Goal: Task Accomplishment & Management: Manage account settings

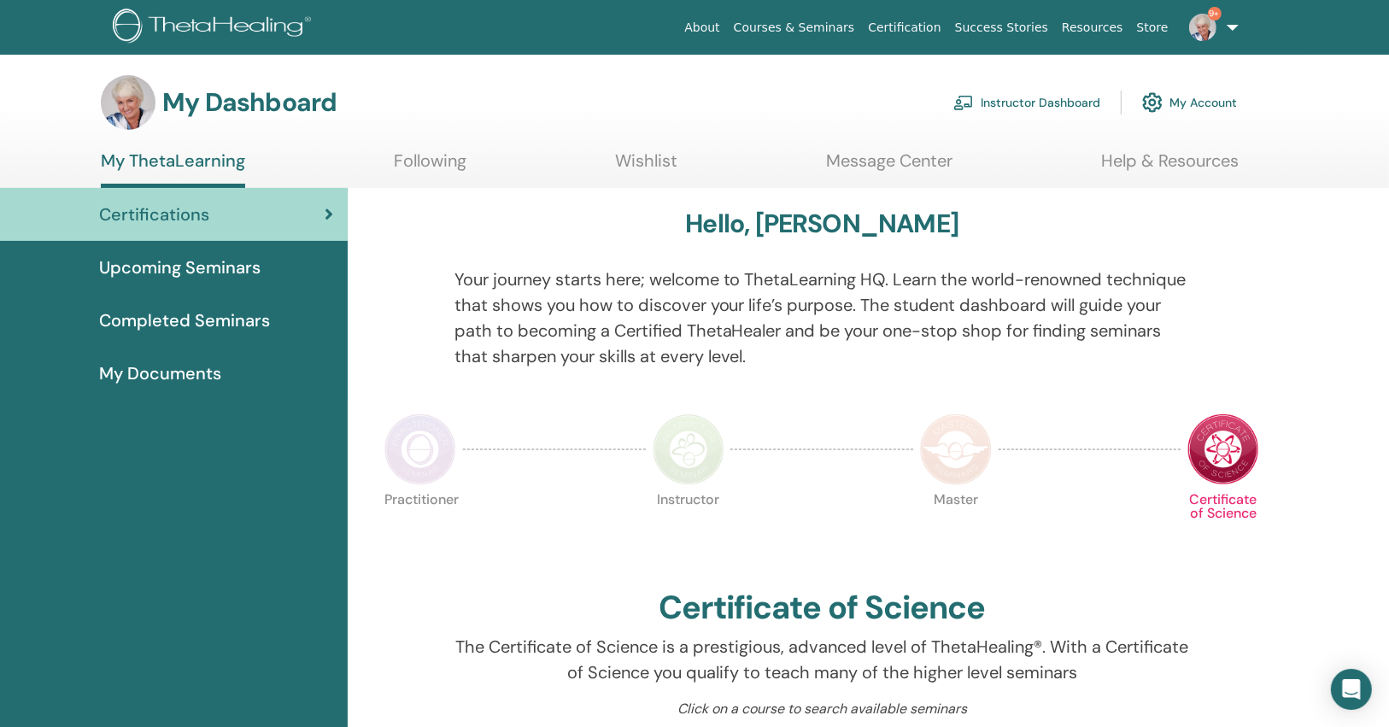
click at [1011, 91] on link "Instructor Dashboard" at bounding box center [1026, 103] width 147 height 38
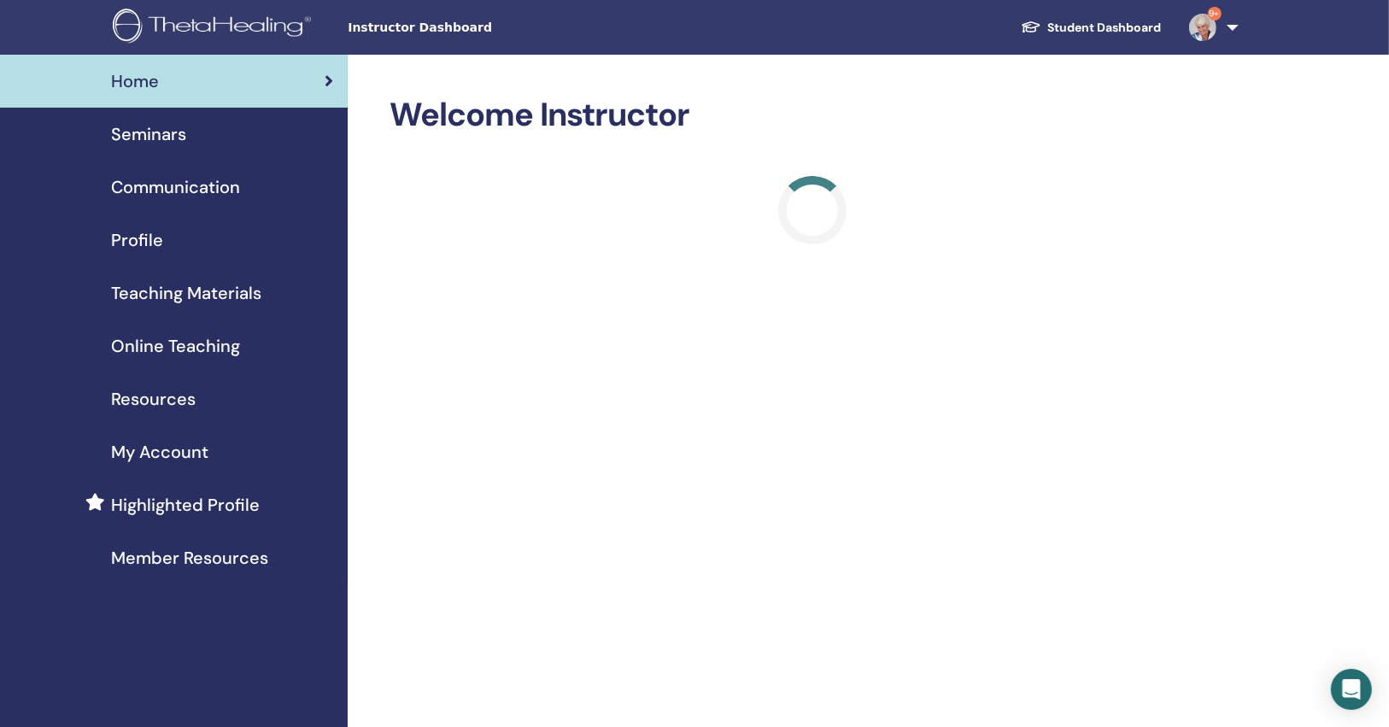
click at [227, 135] on div "Seminars" at bounding box center [174, 134] width 320 height 26
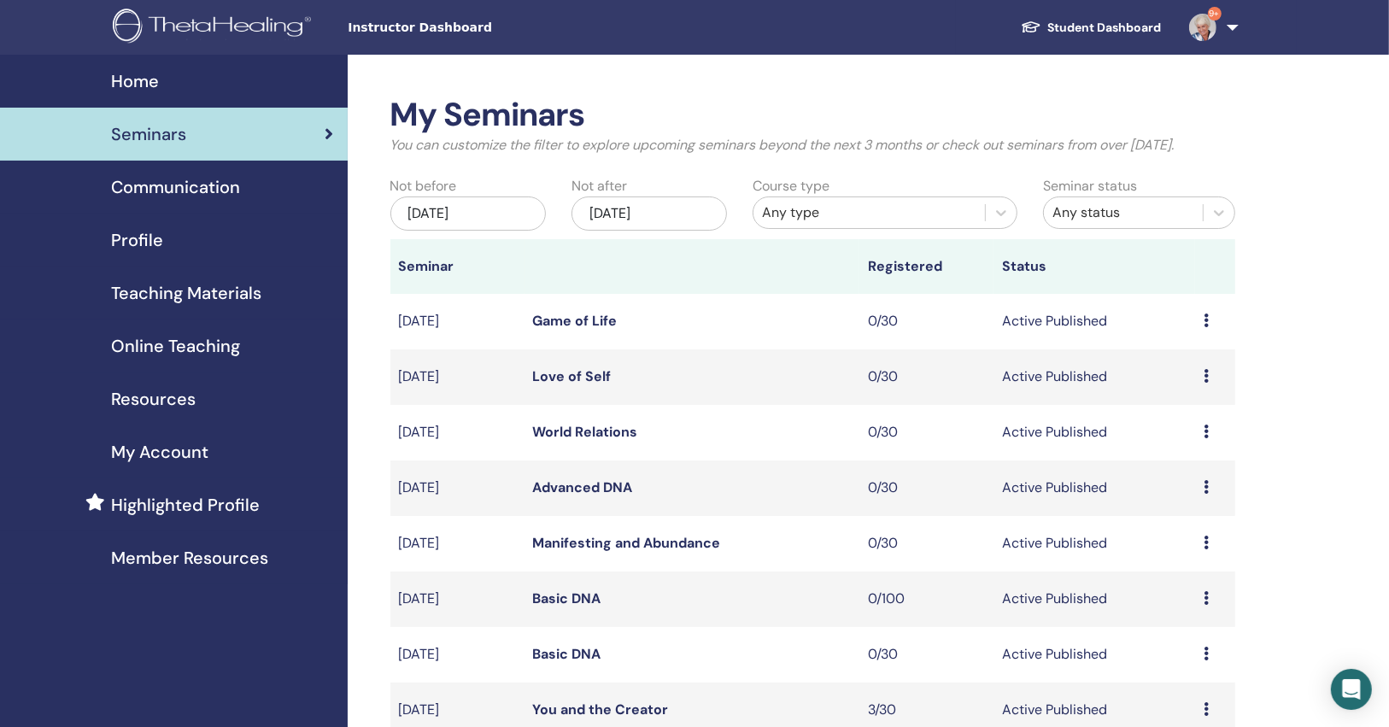
click at [630, 535] on link "Manifesting and Abundance" at bounding box center [627, 543] width 188 height 18
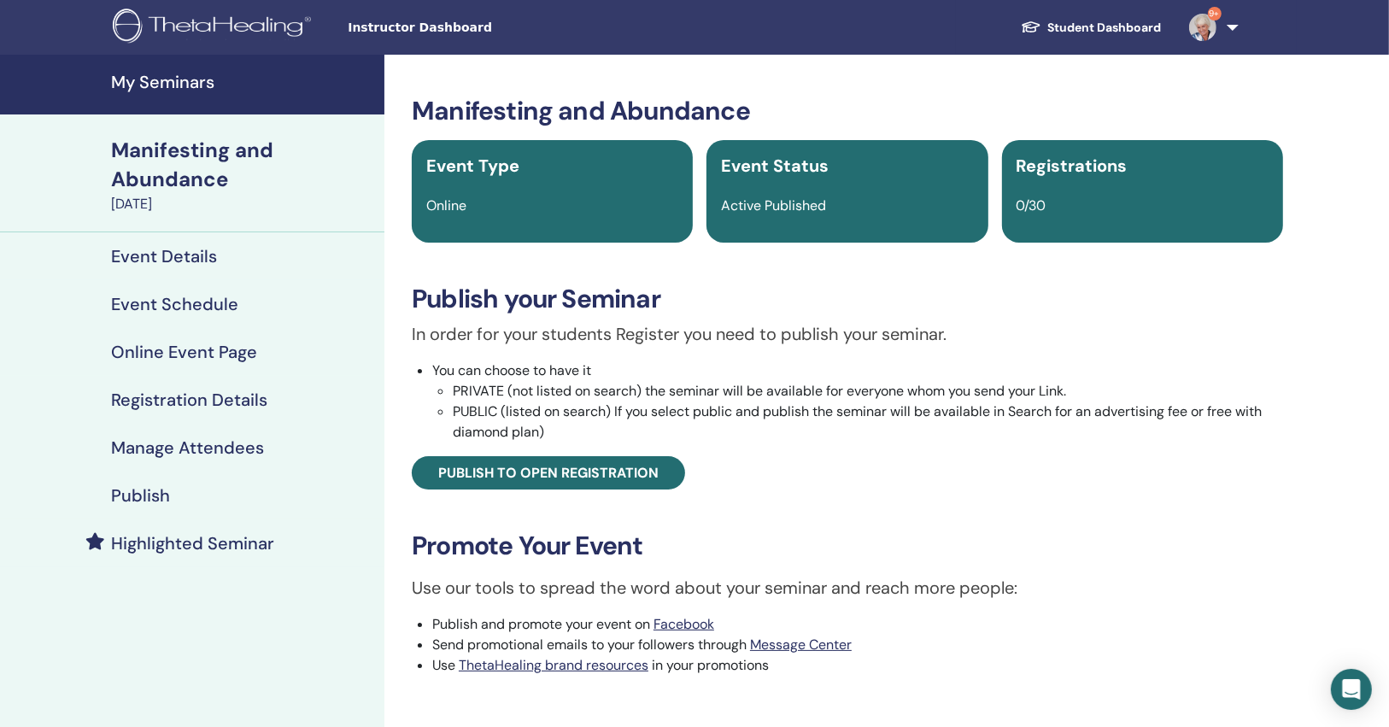
click at [213, 500] on div "Publish" at bounding box center [192, 495] width 357 height 20
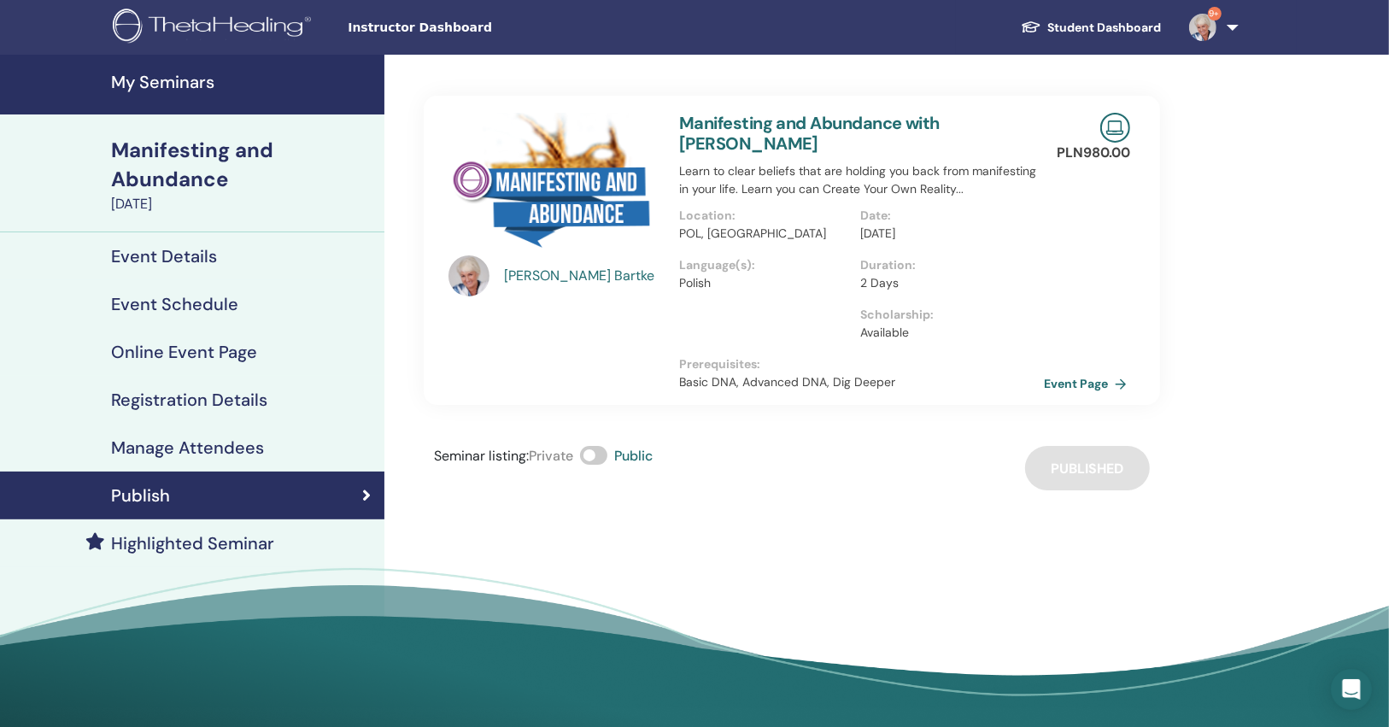
click at [1070, 378] on link "Event Page" at bounding box center [1089, 384] width 90 height 26
